Goal: Information Seeking & Learning: Learn about a topic

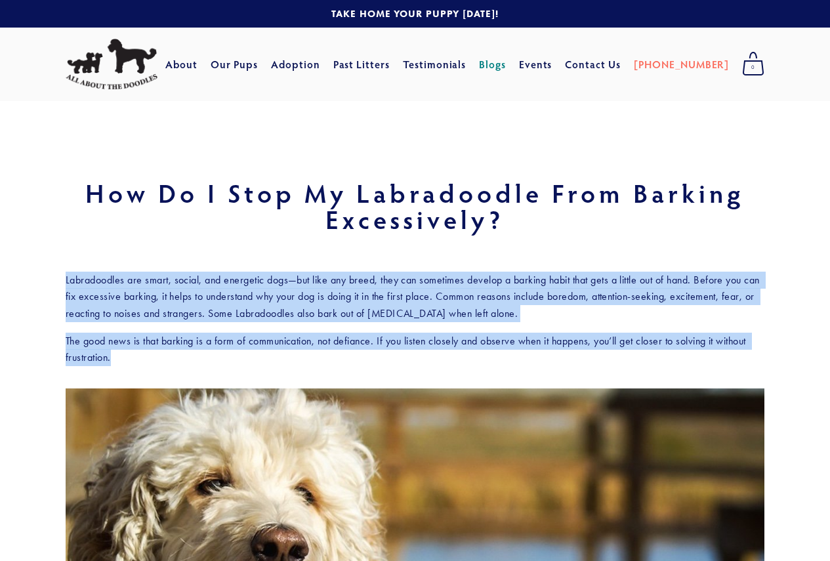
drag, startPoint x: 56, startPoint y: 275, endPoint x: 162, endPoint y: 354, distance: 131.3
click at [162, 354] on div "Labradoodles are smart, social, and energetic dogs—but like any breed, they can…" at bounding box center [414, 325] width 721 height 106
click at [162, 354] on p "The good news is that barking is a form of communication, not defiance. If you …" at bounding box center [415, 349] width 699 height 33
drag, startPoint x: 163, startPoint y: 354, endPoint x: 90, endPoint y: 287, distance: 99.3
click at [90, 287] on div "Labradoodles are smart, social, and energetic dogs—but like any breed, they can…" at bounding box center [415, 319] width 699 height 94
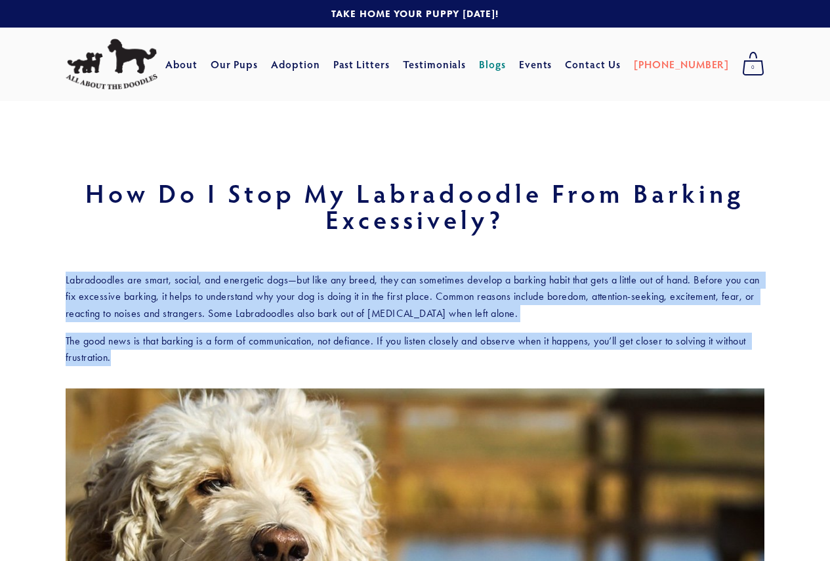
click at [77, 280] on p "Labradoodles are smart, social, and energetic dogs—but like any breed, they can…" at bounding box center [415, 297] width 699 height 51
drag, startPoint x: 66, startPoint y: 275, endPoint x: 232, endPoint y: 351, distance: 182.0
click at [232, 351] on div "Labradoodles are smart, social, and energetic dogs—but like any breed, they can…" at bounding box center [415, 319] width 699 height 94
click at [232, 353] on p "The good news is that barking is a form of communication, not defiance. If you …" at bounding box center [415, 349] width 699 height 33
drag, startPoint x: 233, startPoint y: 354, endPoint x: 109, endPoint y: 275, distance: 146.8
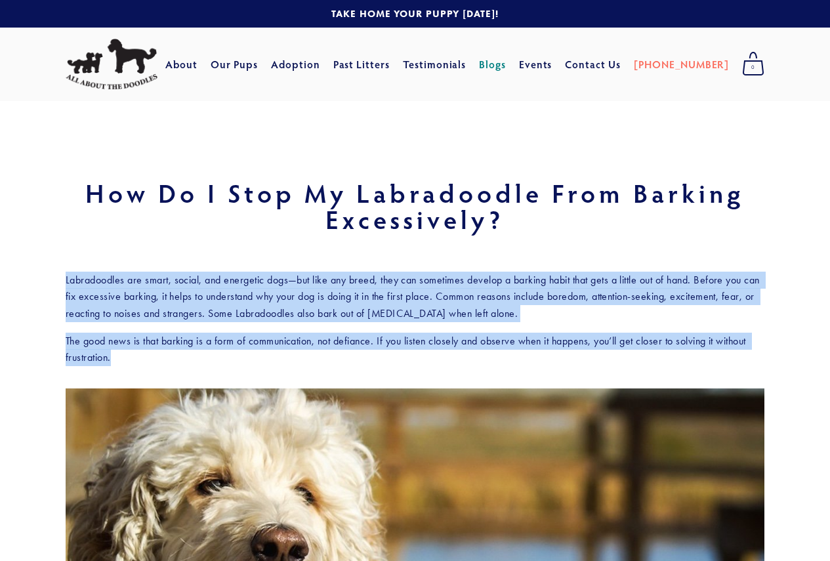
click at [109, 275] on div "Labradoodles are smart, social, and energetic dogs—but like any breed, they can…" at bounding box center [415, 319] width 699 height 94
click at [109, 275] on p "Labradoodles are smart, social, and energetic dogs—but like any breed, they can…" at bounding box center [415, 297] width 699 height 51
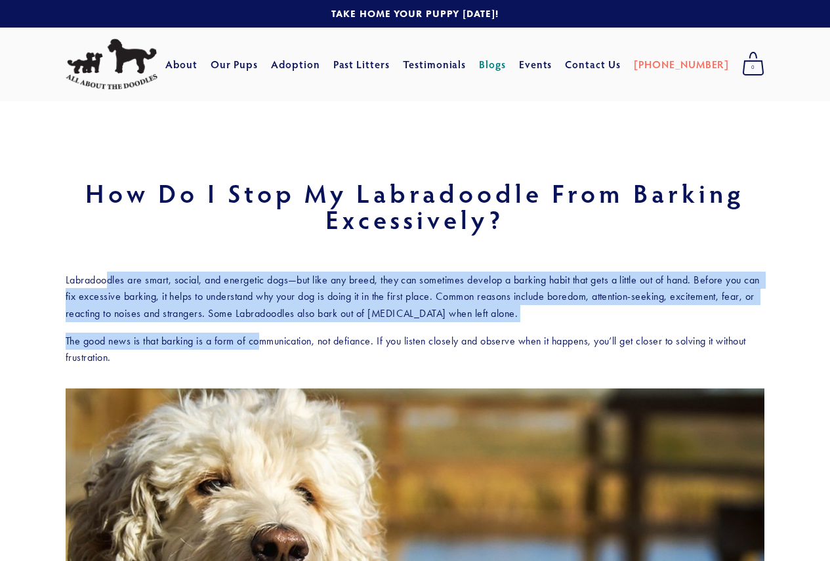
drag, startPoint x: 108, startPoint y: 277, endPoint x: 259, endPoint y: 348, distance: 166.4
click at [259, 348] on div "Labradoodles are smart, social, and energetic dogs—but like any breed, they can…" at bounding box center [415, 319] width 699 height 94
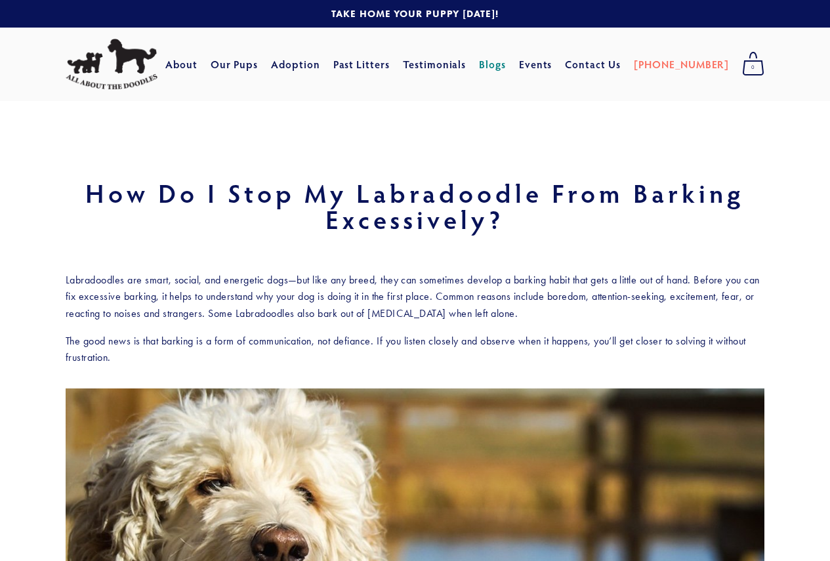
click at [255, 351] on p "The good news is that barking is a form of communication, not defiance. If you …" at bounding box center [415, 349] width 699 height 33
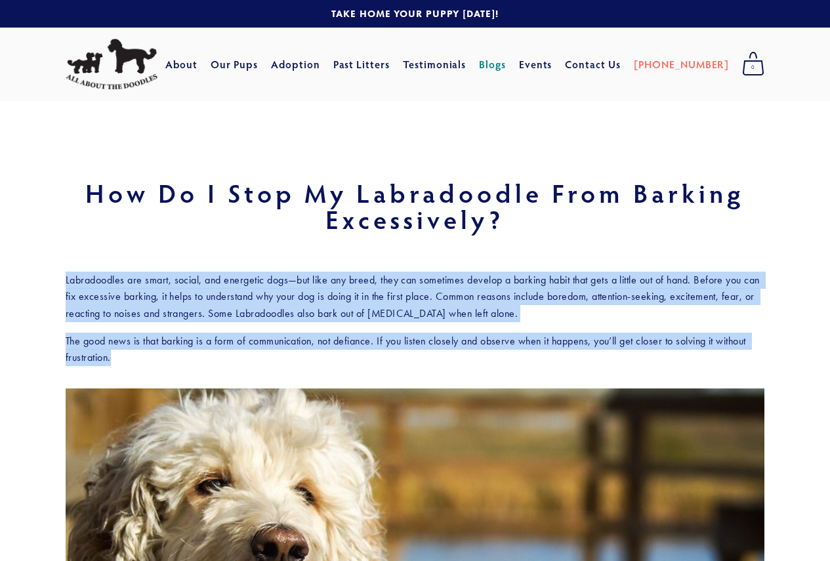
drag, startPoint x: 126, startPoint y: 298, endPoint x: 64, endPoint y: 275, distance: 65.8
click at [64, 275] on div "Labradoodles are smart, social, and energetic dogs—but like any breed, they can…" at bounding box center [414, 325] width 721 height 106
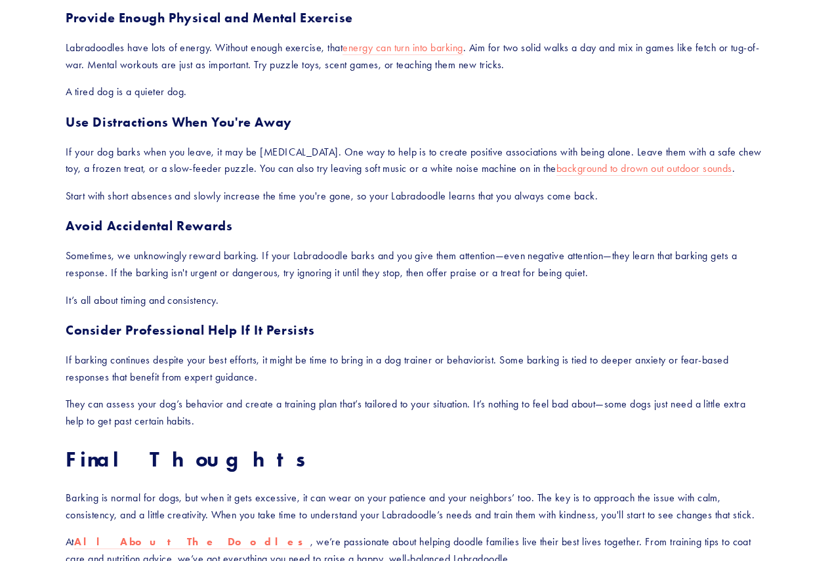
scroll to position [1312, 0]
